Goal: Task Accomplishment & Management: Manage account settings

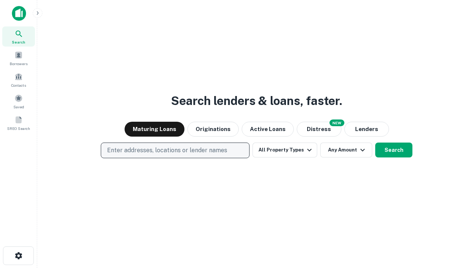
click at [175, 150] on p "Enter addresses, locations or lender names" at bounding box center [167, 150] width 120 height 9
type input "**********"
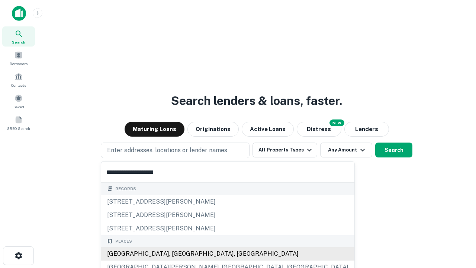
click at [178, 254] on div "[GEOGRAPHIC_DATA], [GEOGRAPHIC_DATA], [GEOGRAPHIC_DATA]" at bounding box center [227, 253] width 253 height 13
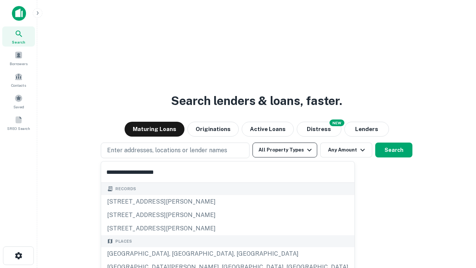
click at [285, 150] on button "All Property Types" at bounding box center [284, 149] width 65 height 15
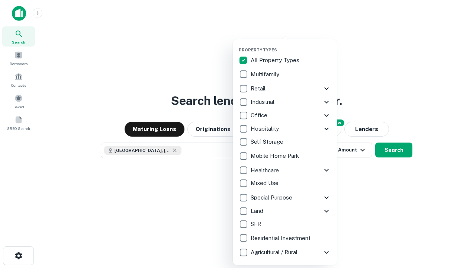
click at [291, 45] on button "button" at bounding box center [291, 45] width 104 height 0
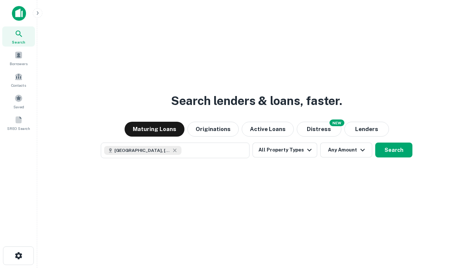
scroll to position [12, 0]
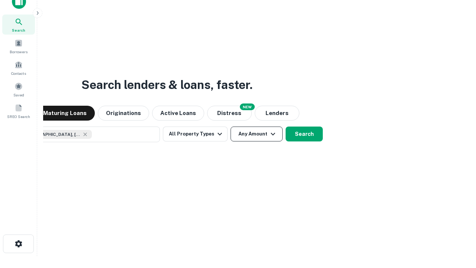
click at [230, 126] on button "Any Amount" at bounding box center [256, 133] width 52 height 15
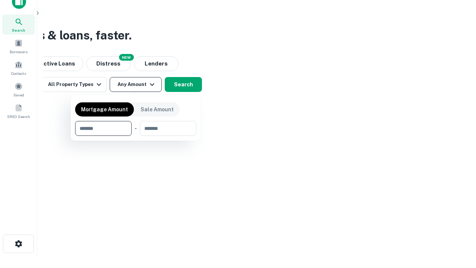
type input "*******"
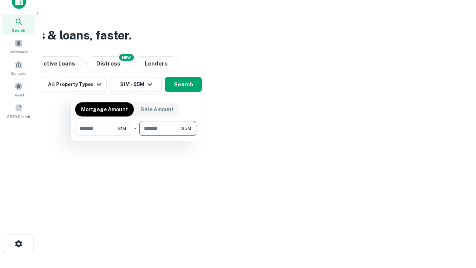
type input "*******"
click at [136, 136] on button "button" at bounding box center [135, 136] width 121 height 0
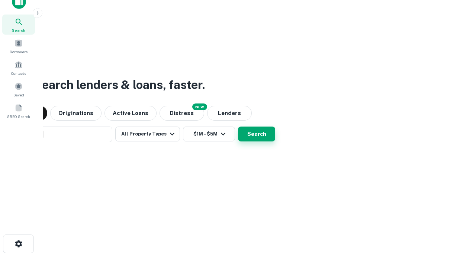
click at [238, 126] on button "Search" at bounding box center [256, 133] width 37 height 15
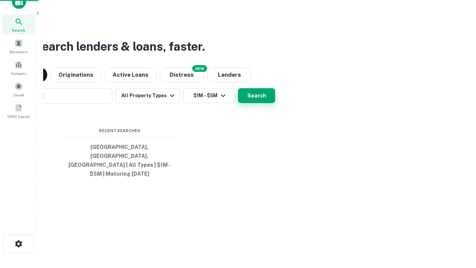
scroll to position [24, 210]
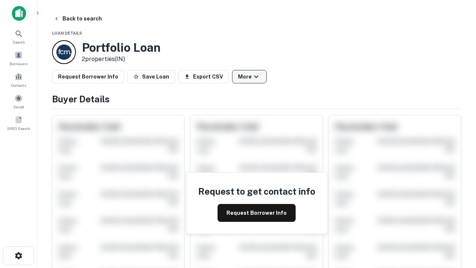
click at [249, 77] on button "More" at bounding box center [249, 76] width 35 height 13
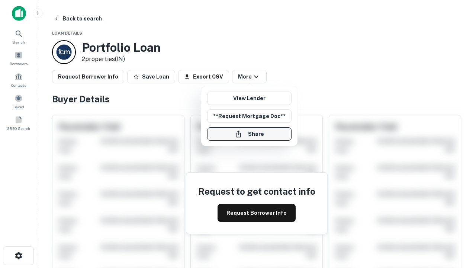
click at [249, 134] on button "Share" at bounding box center [249, 133] width 84 height 13
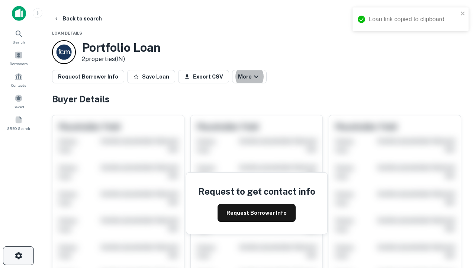
click at [18, 255] on icon "button" at bounding box center [18, 255] width 9 height 9
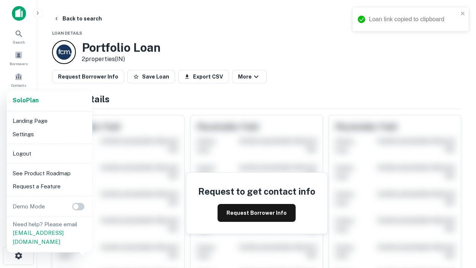
click at [49, 153] on li "Logout" at bounding box center [50, 153] width 80 height 13
